Goal: Transaction & Acquisition: Purchase product/service

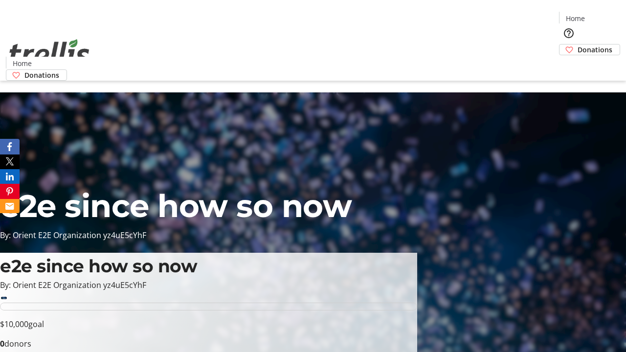
click at [598, 15] on span "Sign Up" at bounding box center [601, 14] width 28 height 12
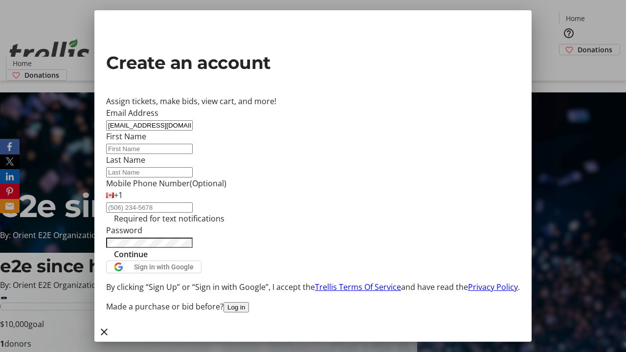
type input "[EMAIL_ADDRESS][DOMAIN_NAME]"
type input "Asha"
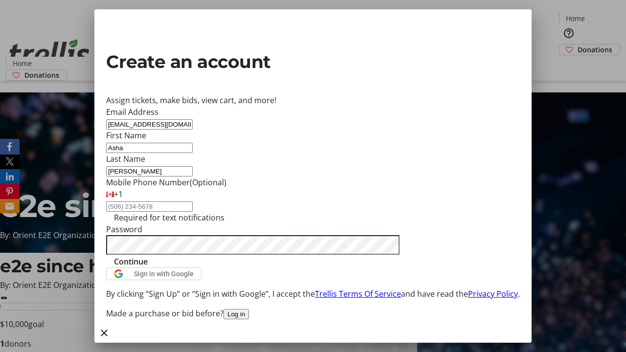
type input "[PERSON_NAME]"
click at [148, 267] on span "Continue" at bounding box center [131, 262] width 34 height 12
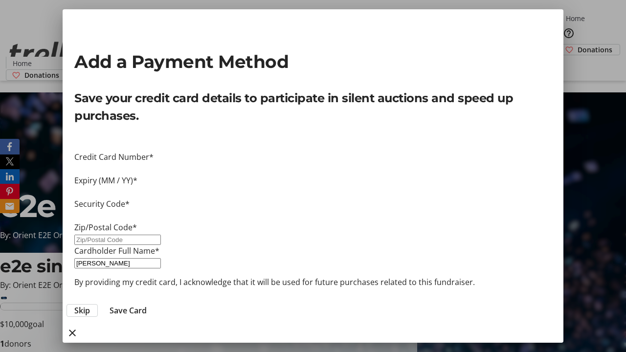
click at [90, 304] on span "Skip" at bounding box center [82, 310] width 16 height 12
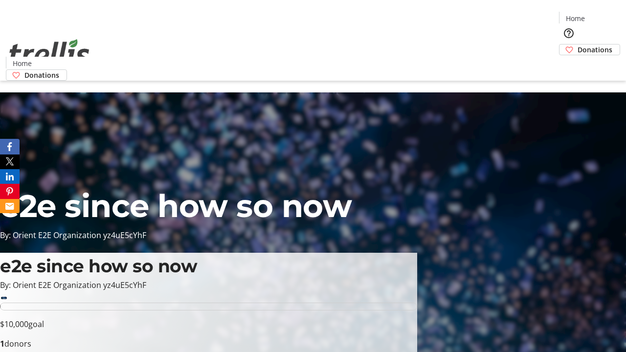
click at [577, 44] on span "Donations" at bounding box center [594, 49] width 35 height 10
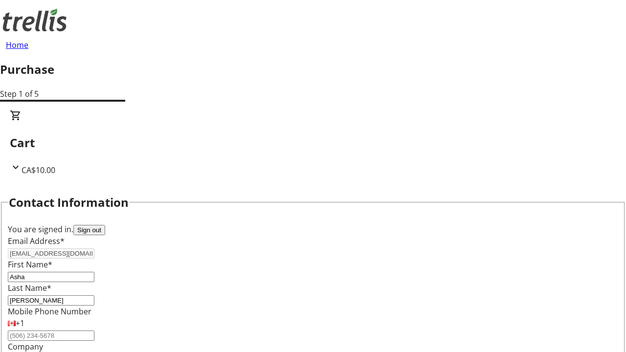
select select "CA"
type input "[STREET_ADDRESS][PERSON_NAME]"
type input "Kelowna"
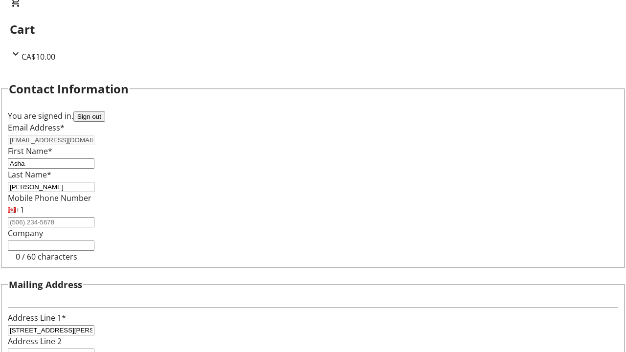
select select "BC"
type input "Kelowna"
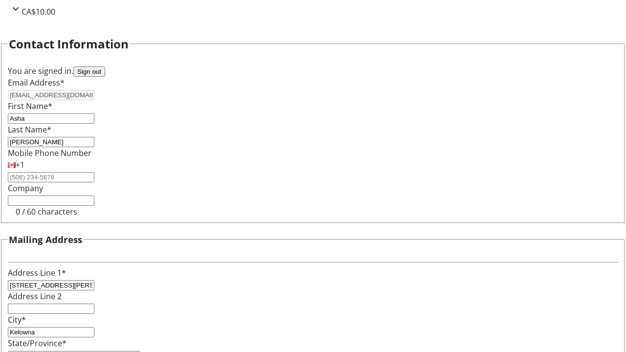
type input "V1Y 0C2"
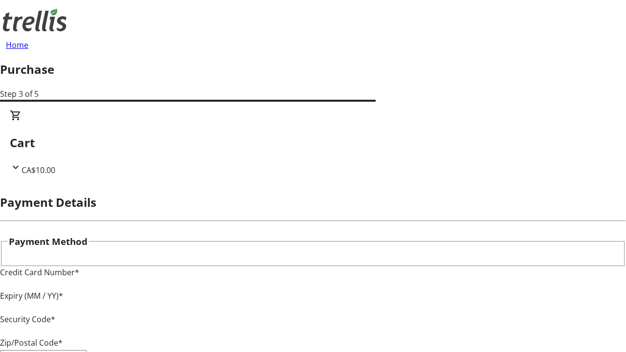
type input "V1Y 0C2"
